Goal: Transaction & Acquisition: Purchase product/service

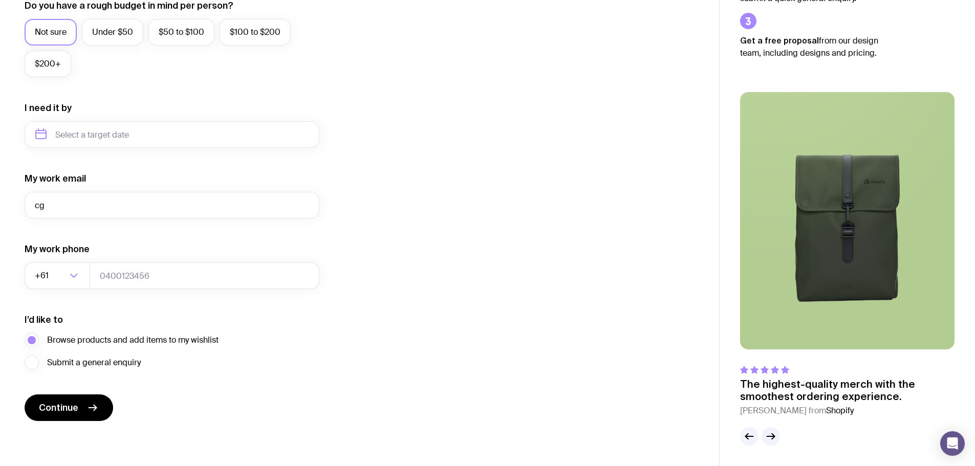
type input "c"
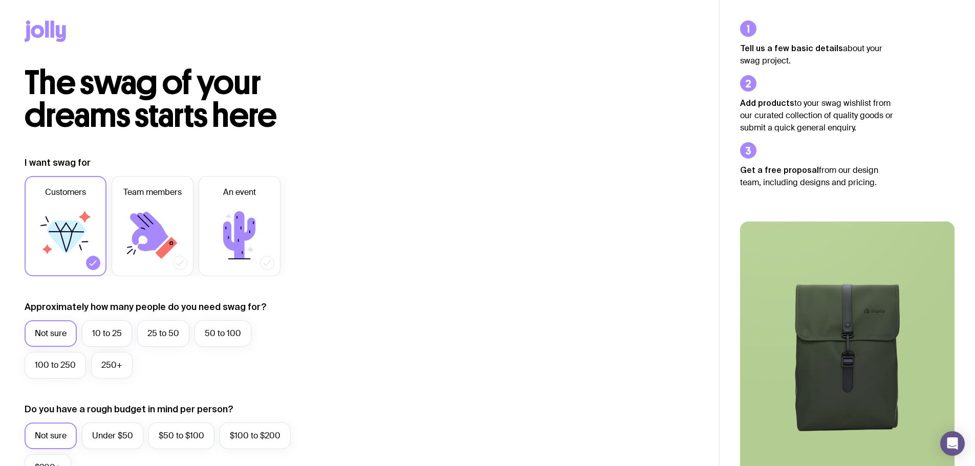
type input "[DEMOGRAPHIC_DATA]"
click at [55, 36] on icon at bounding box center [45, 30] width 41 height 21
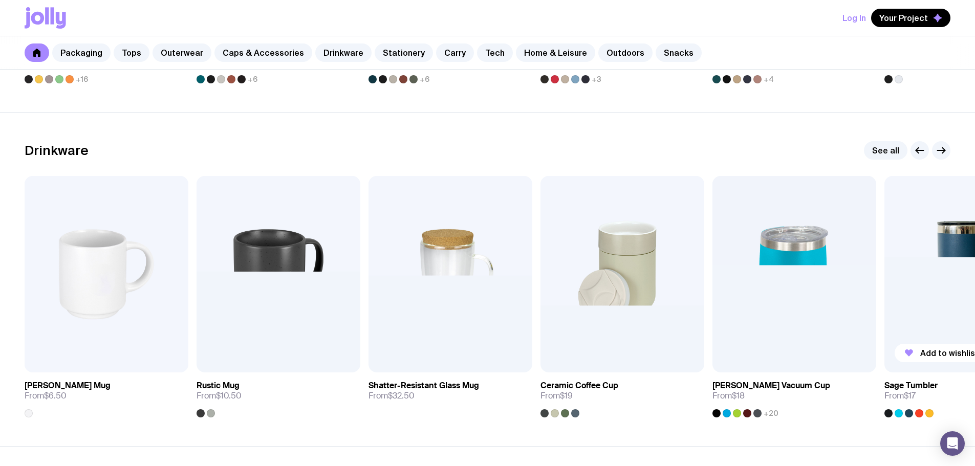
scroll to position [1433, 0]
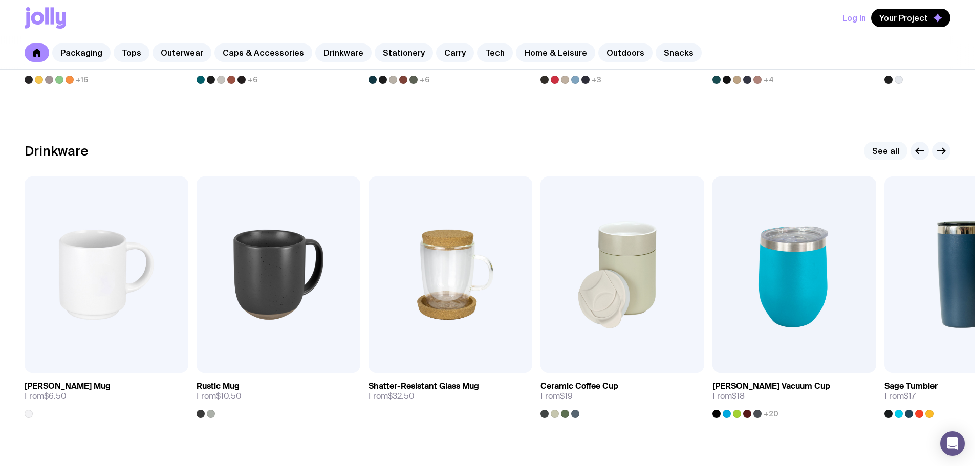
click at [895, 154] on link "See all" at bounding box center [885, 151] width 43 height 18
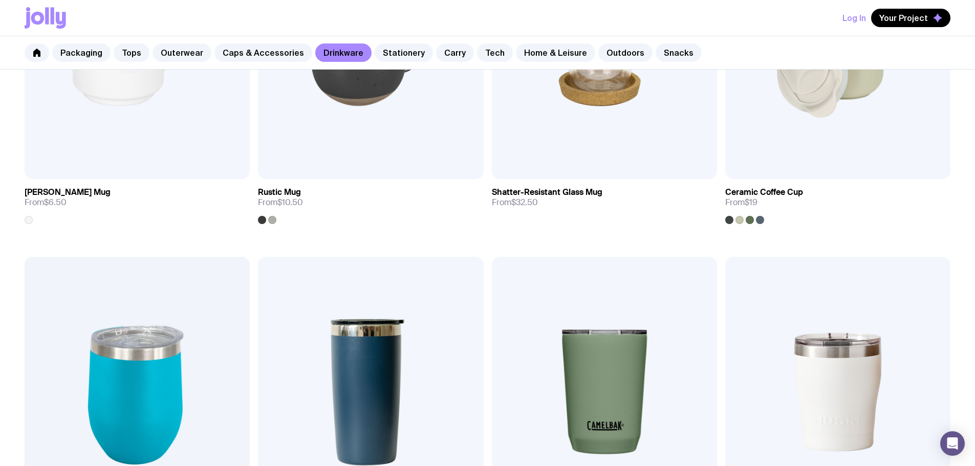
scroll to position [358, 0]
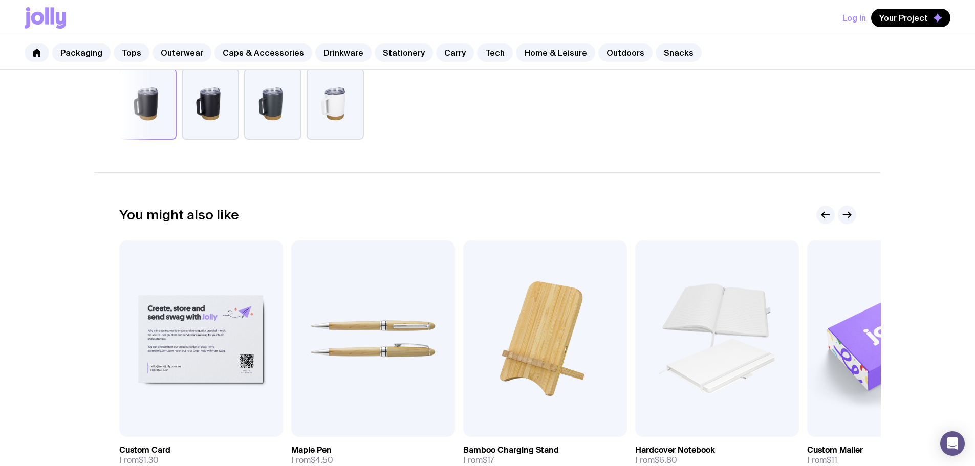
scroll to position [512, 0]
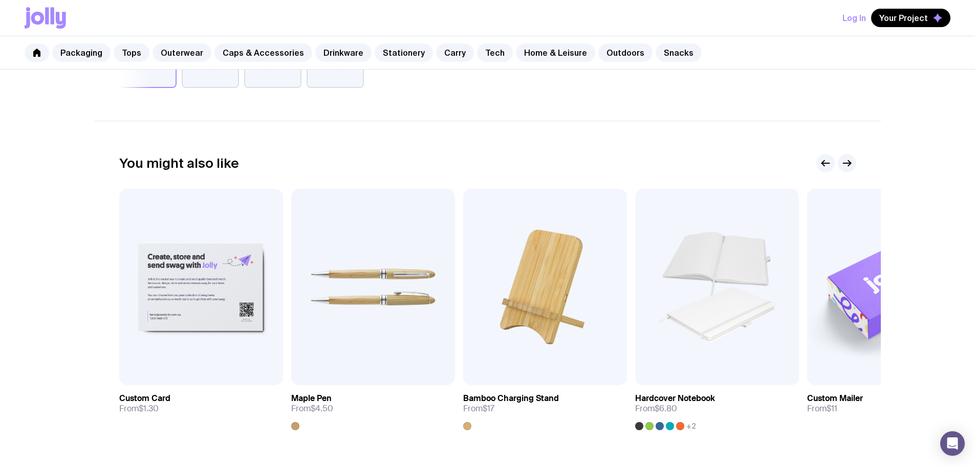
drag, startPoint x: 737, startPoint y: 291, endPoint x: 599, endPoint y: 133, distance: 210.7
click at [599, 133] on section "You might also like Add to wishlist View Custom Card From $1.30 Add to wishlist…" at bounding box center [488, 300] width 786 height 359
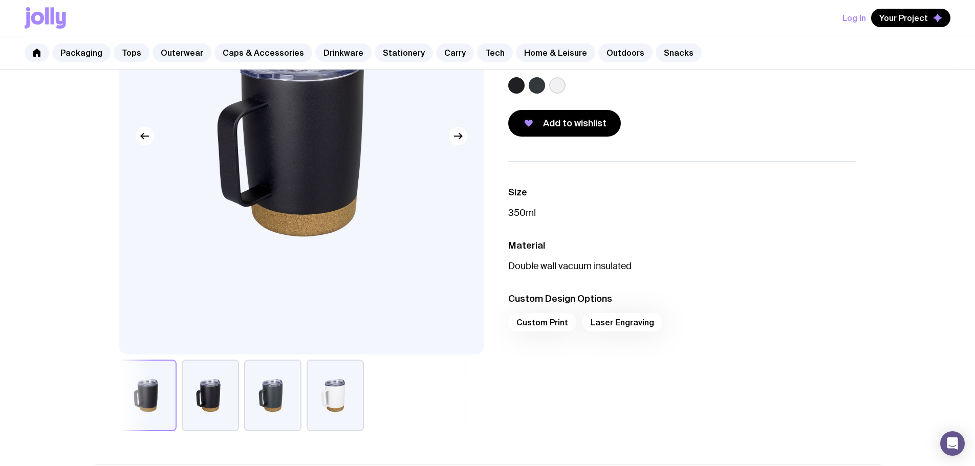
scroll to position [0, 0]
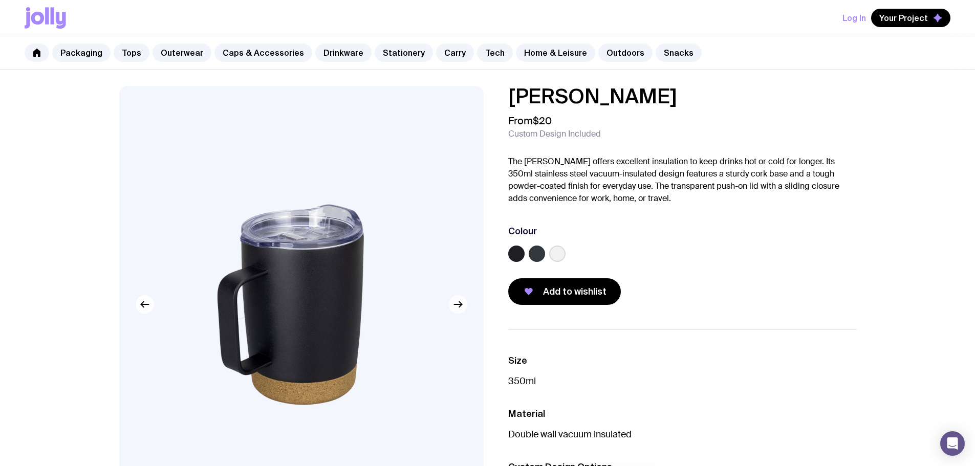
click at [452, 308] on icon "button" at bounding box center [458, 304] width 12 height 12
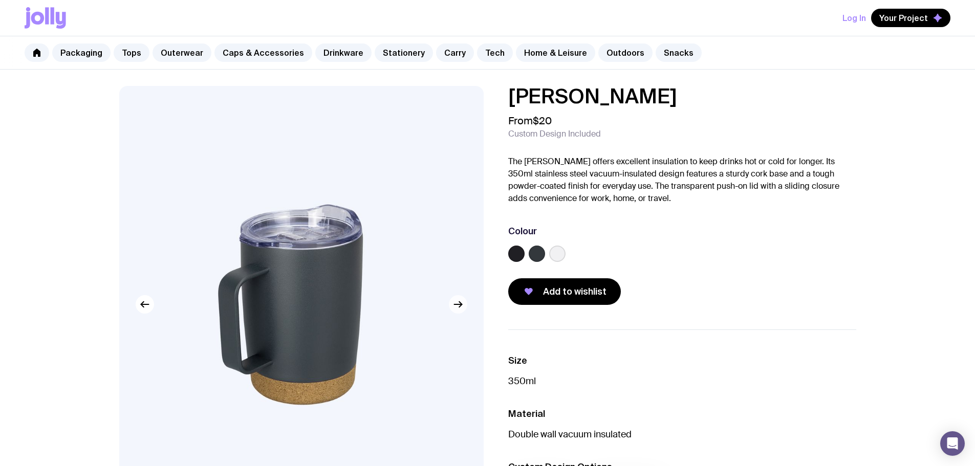
click at [453, 305] on icon "button" at bounding box center [458, 304] width 12 height 12
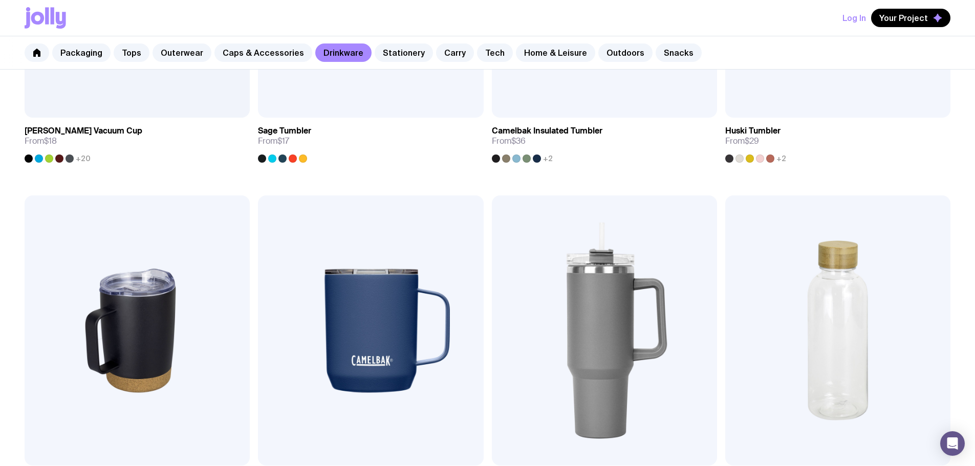
scroll to position [971, 0]
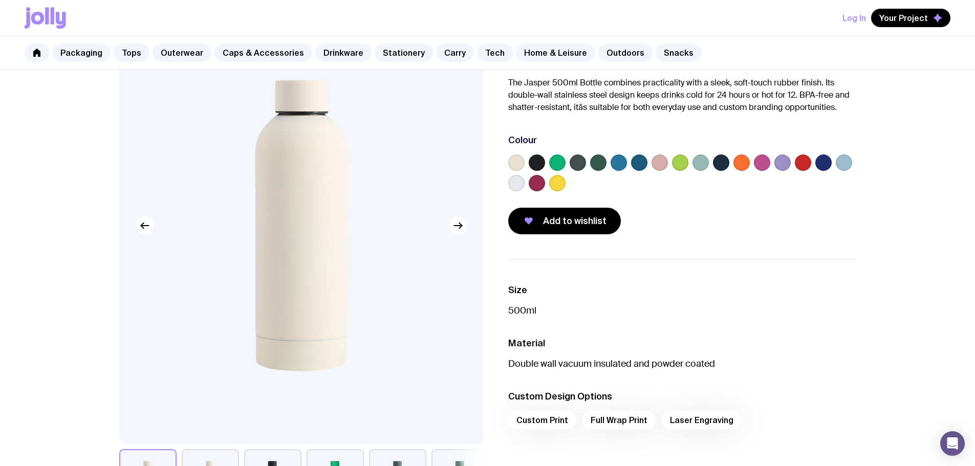
scroll to position [102, 0]
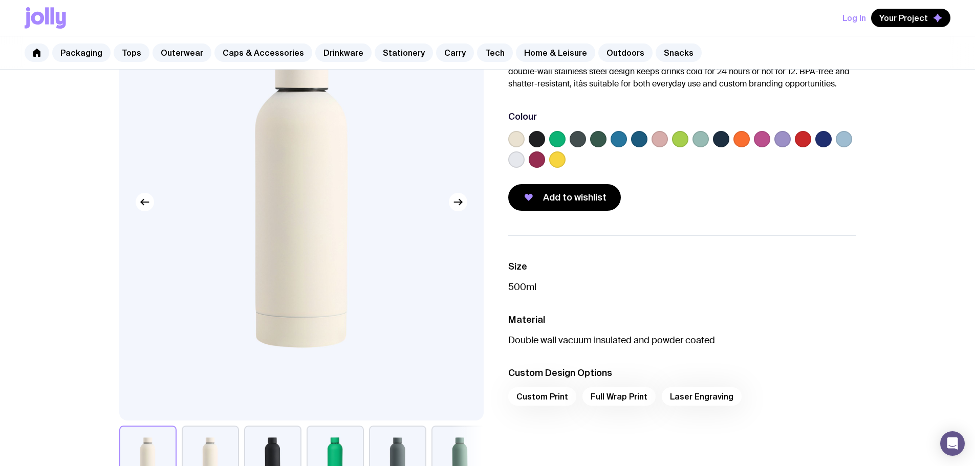
click at [557, 394] on div "Custom Print Full Wrap Print Laser Engraving" at bounding box center [682, 399] width 348 height 25
click at [553, 398] on div "Custom Print Full Wrap Print Laser Engraving" at bounding box center [682, 399] width 348 height 25
click at [625, 247] on ul "Size 500ml Material Double wall vacuum insulated and powder coated Custom Desig…" at bounding box center [682, 335] width 348 height 201
click at [826, 139] on label at bounding box center [823, 139] width 16 height 16
click at [0, 0] on input "radio" at bounding box center [0, 0] width 0 height 0
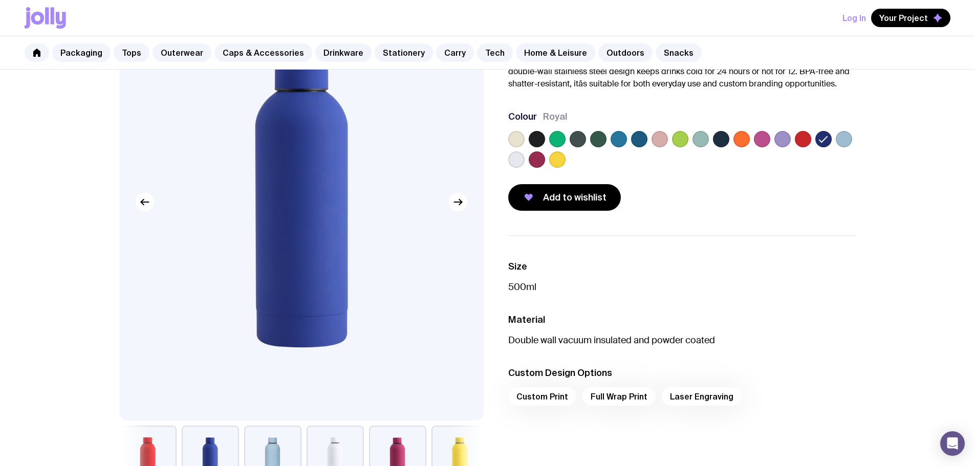
click at [639, 142] on label at bounding box center [639, 139] width 16 height 16
click at [0, 0] on input "radio" at bounding box center [0, 0] width 0 height 0
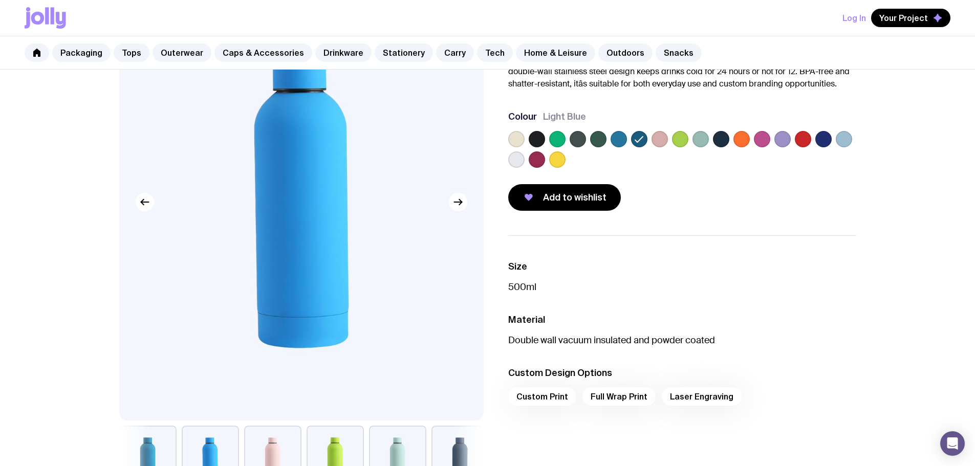
click at [621, 140] on label at bounding box center [618, 139] width 16 height 16
click at [0, 0] on input "radio" at bounding box center [0, 0] width 0 height 0
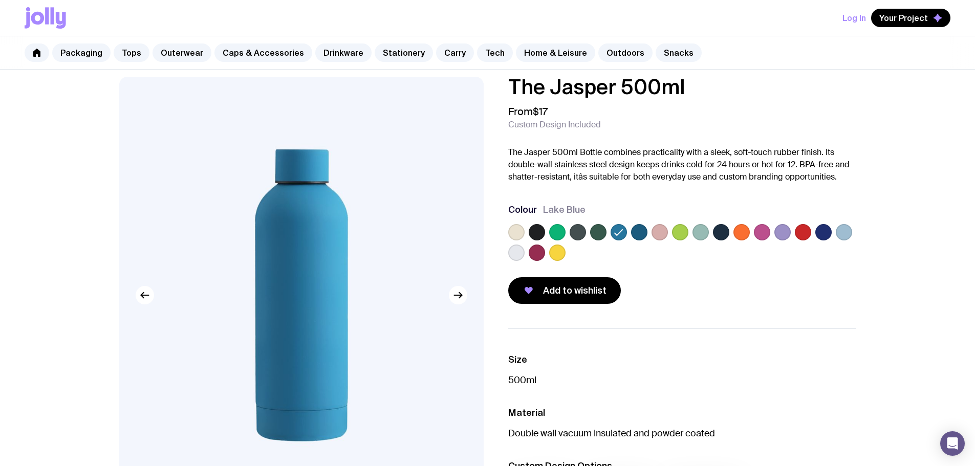
scroll to position [0, 0]
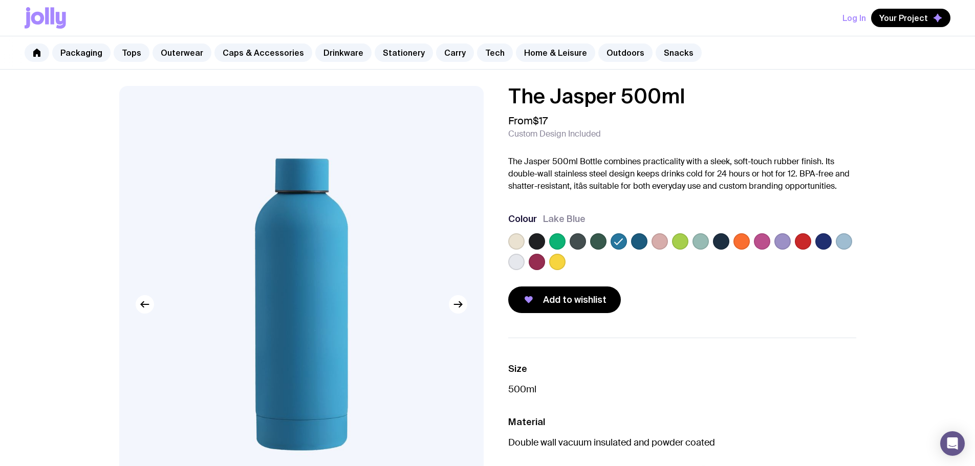
click at [579, 250] on div at bounding box center [682, 253] width 348 height 41
drag, startPoint x: 579, startPoint y: 249, endPoint x: 531, endPoint y: 239, distance: 48.6
click at [573, 245] on label at bounding box center [577, 241] width 16 height 16
click at [0, 0] on input "radio" at bounding box center [0, 0] width 0 height 0
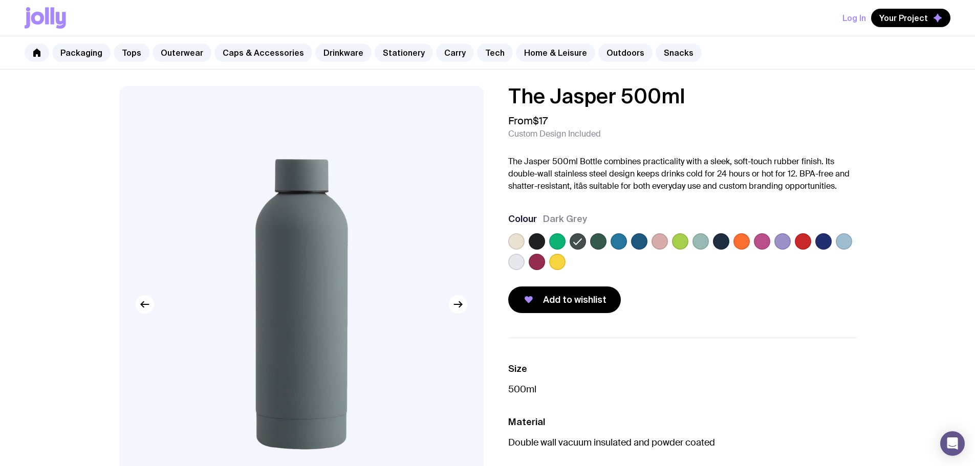
click at [529, 239] on label at bounding box center [537, 241] width 16 height 16
click at [0, 0] on input "radio" at bounding box center [0, 0] width 0 height 0
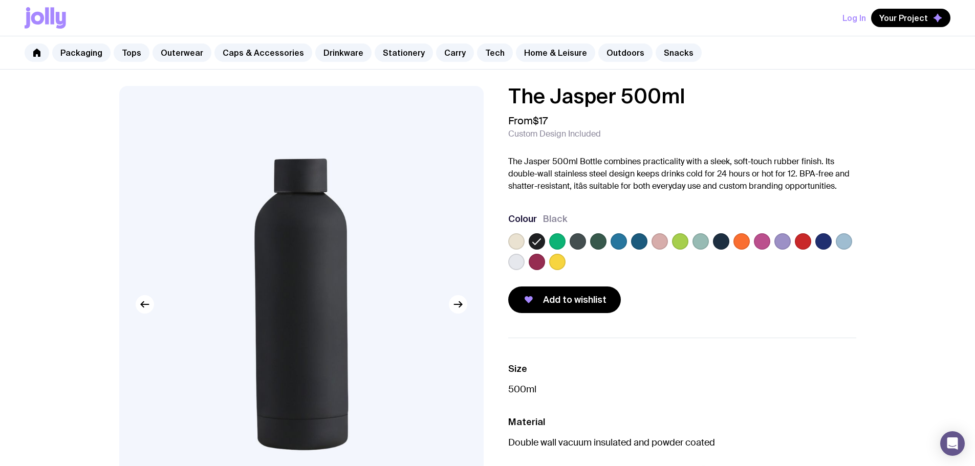
click at [544, 241] on label at bounding box center [537, 241] width 16 height 16
click at [0, 0] on input "radio" at bounding box center [0, 0] width 0 height 0
click at [556, 241] on label at bounding box center [557, 241] width 16 height 16
click at [0, 0] on input "radio" at bounding box center [0, 0] width 0 height 0
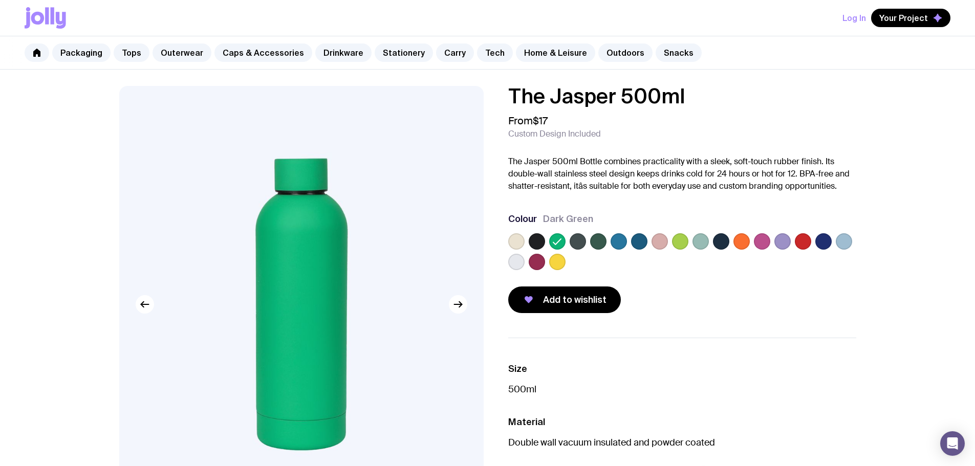
click at [573, 241] on label at bounding box center [577, 241] width 16 height 16
click at [0, 0] on input "radio" at bounding box center [0, 0] width 0 height 0
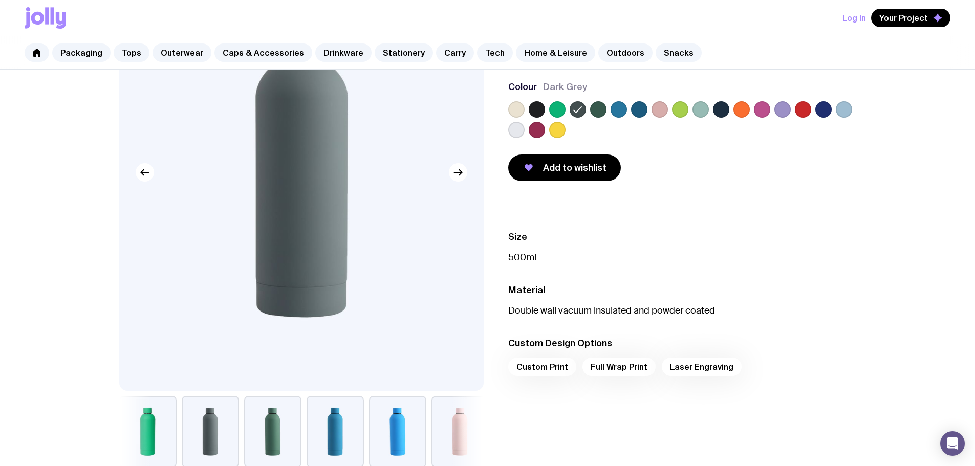
scroll to position [307, 0]
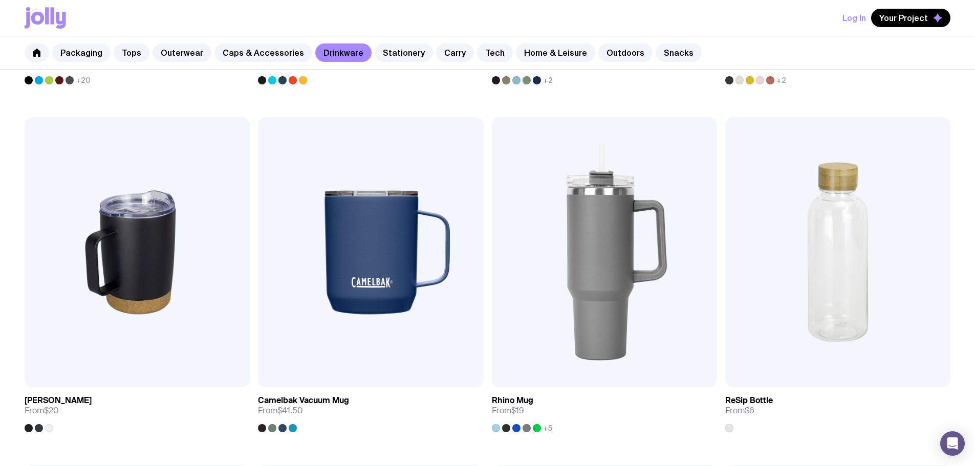
scroll to position [971, 0]
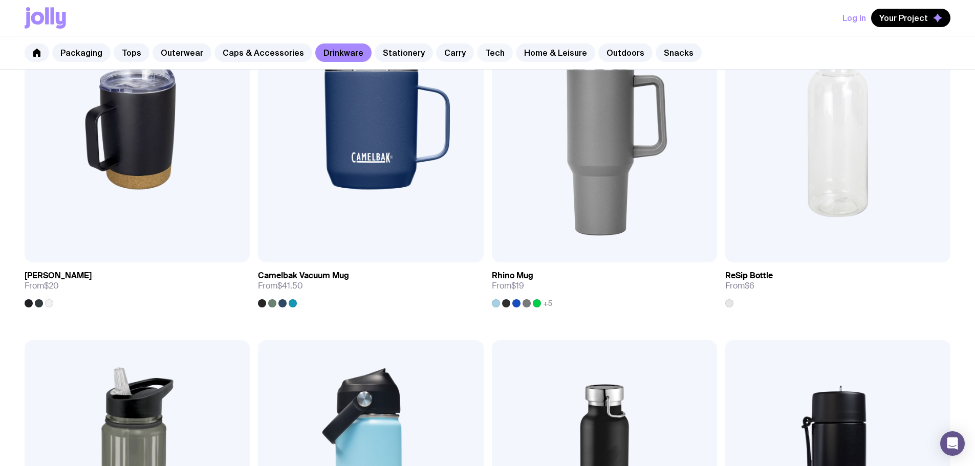
click at [493, 51] on link "Tech" at bounding box center [495, 52] width 36 height 18
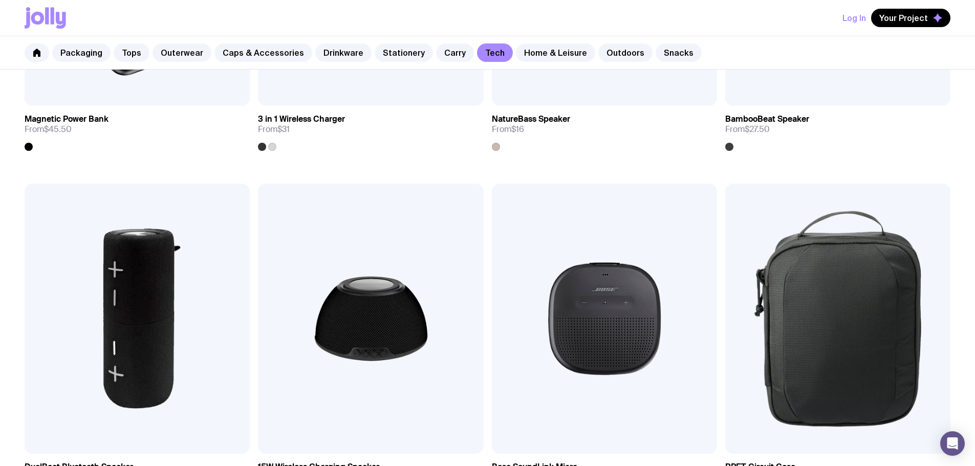
scroll to position [1177, 0]
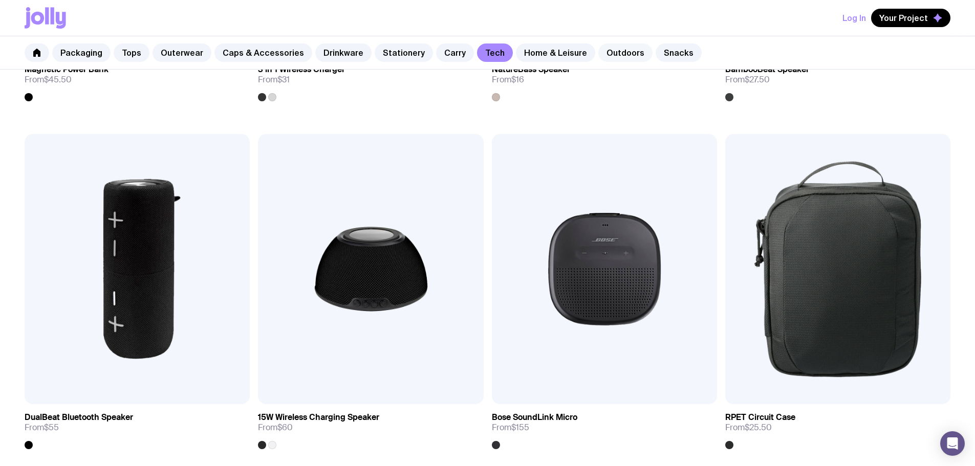
click at [604, 49] on link "Outdoors" at bounding box center [625, 52] width 54 height 18
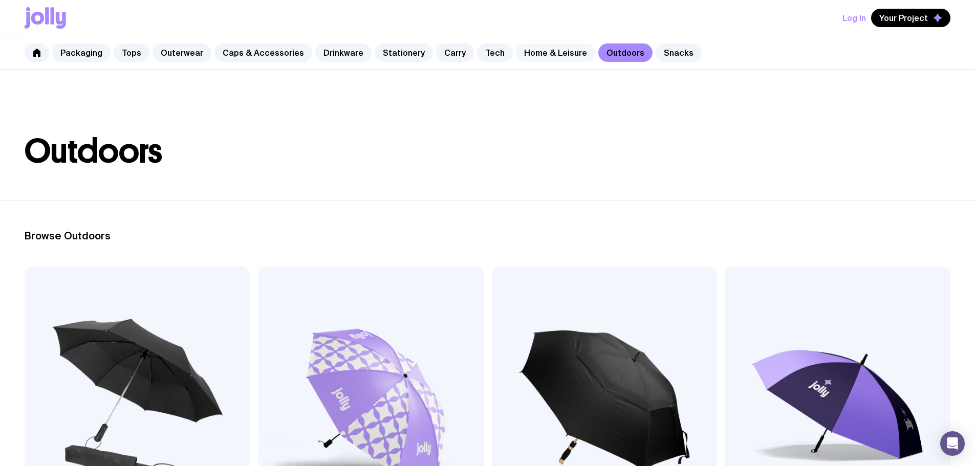
click at [553, 55] on link "Home & Leisure" at bounding box center [555, 52] width 79 height 18
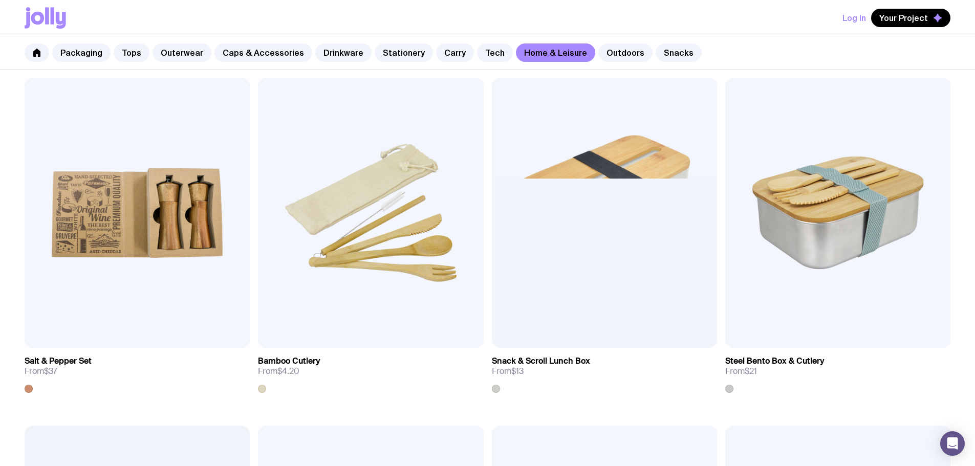
scroll to position [1177, 0]
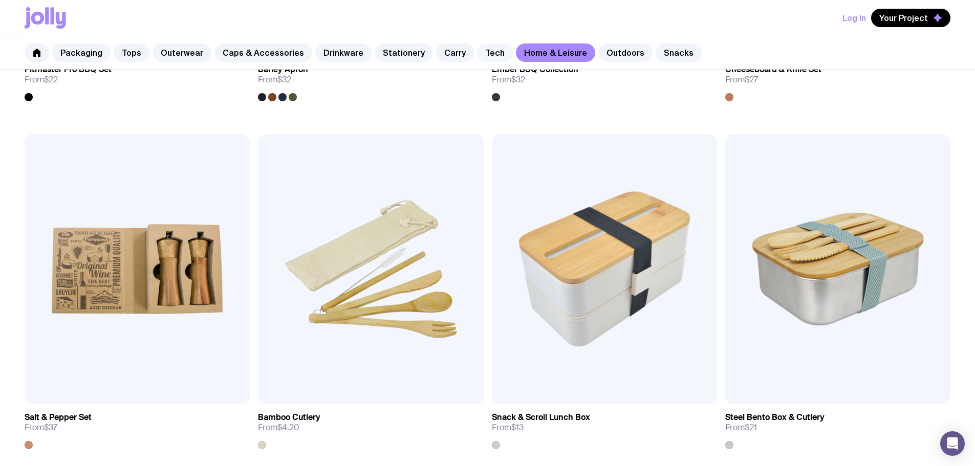
click at [477, 51] on link "Tech" at bounding box center [495, 52] width 36 height 18
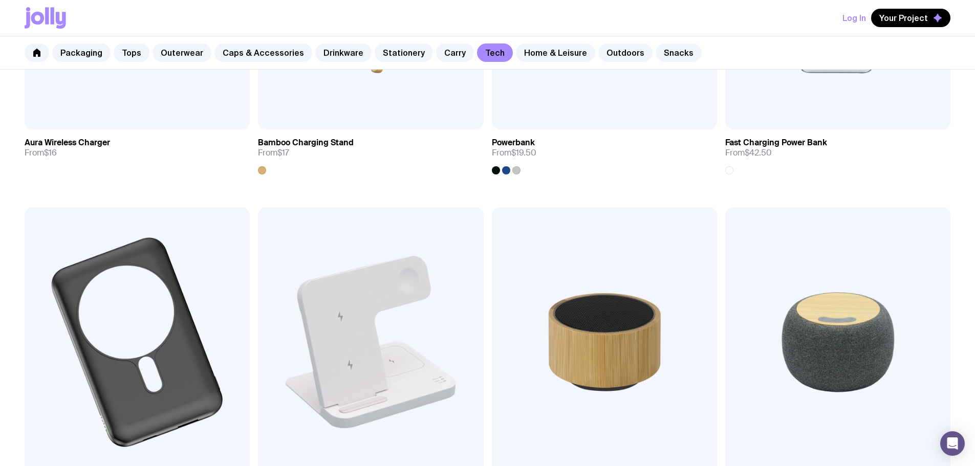
scroll to position [870, 0]
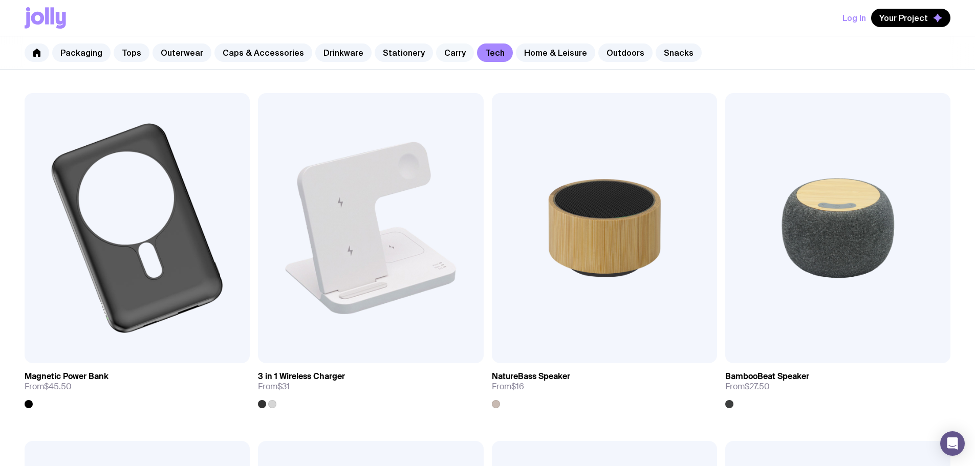
click at [453, 54] on link "Carry" at bounding box center [455, 52] width 38 height 18
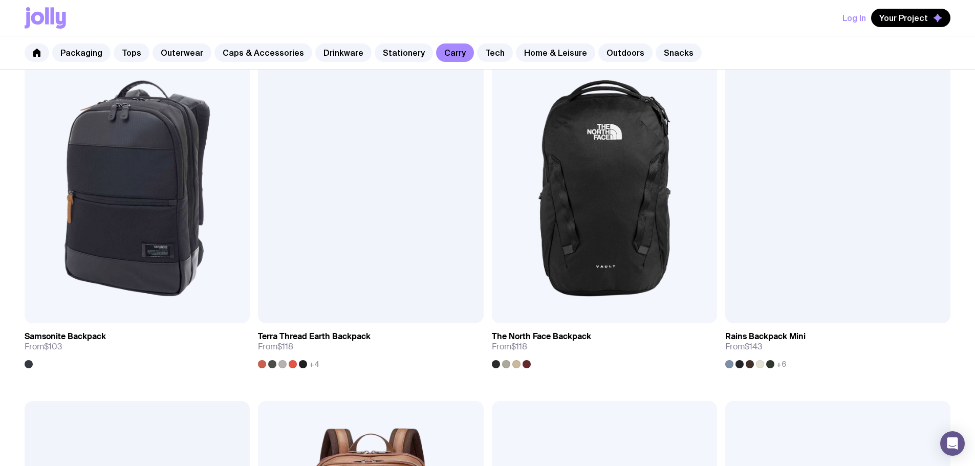
scroll to position [1126, 0]
